Goal: Task Accomplishment & Management: Manage account settings

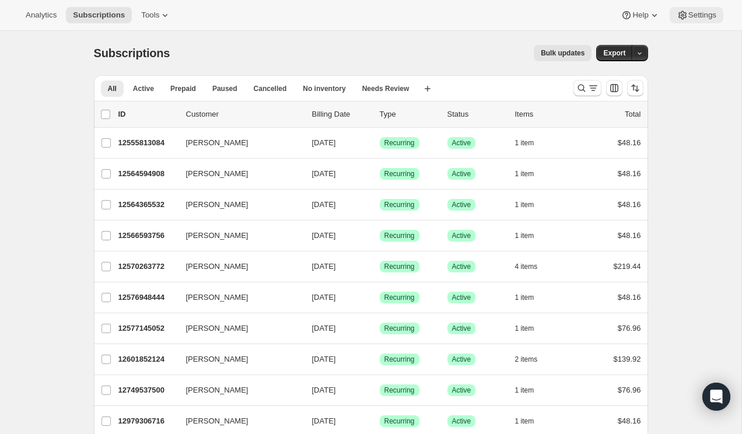
click at [695, 14] on span "Settings" at bounding box center [702, 14] width 28 height 9
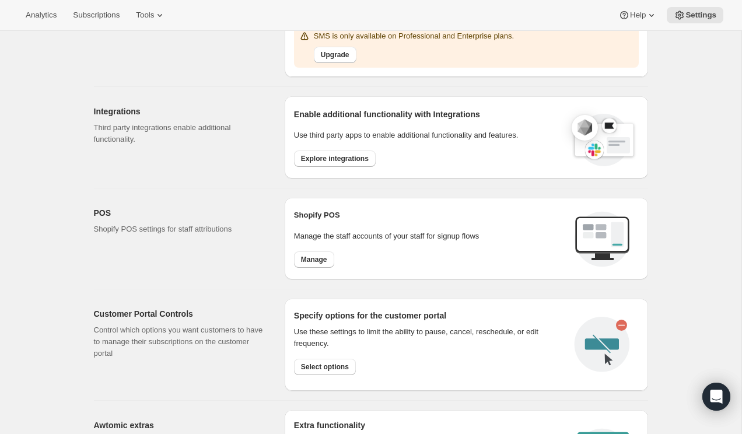
scroll to position [311, 0]
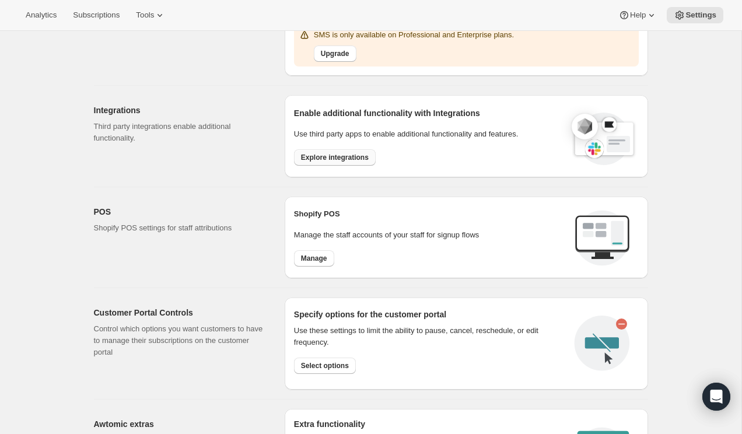
click at [357, 153] on span "Explore integrations" at bounding box center [335, 157] width 68 height 9
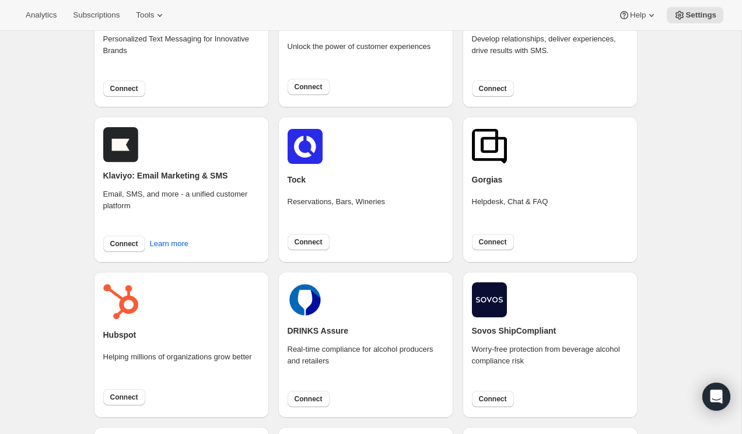
scroll to position [144, 0]
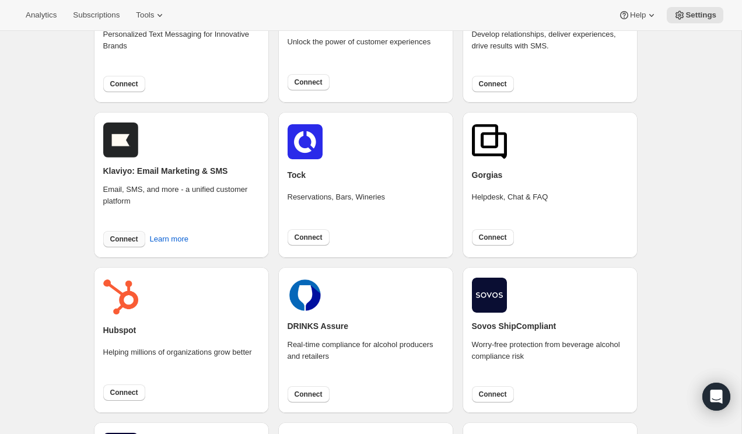
click at [128, 238] on span "Connect" at bounding box center [124, 238] width 28 height 9
